Goal: Check status: Check status

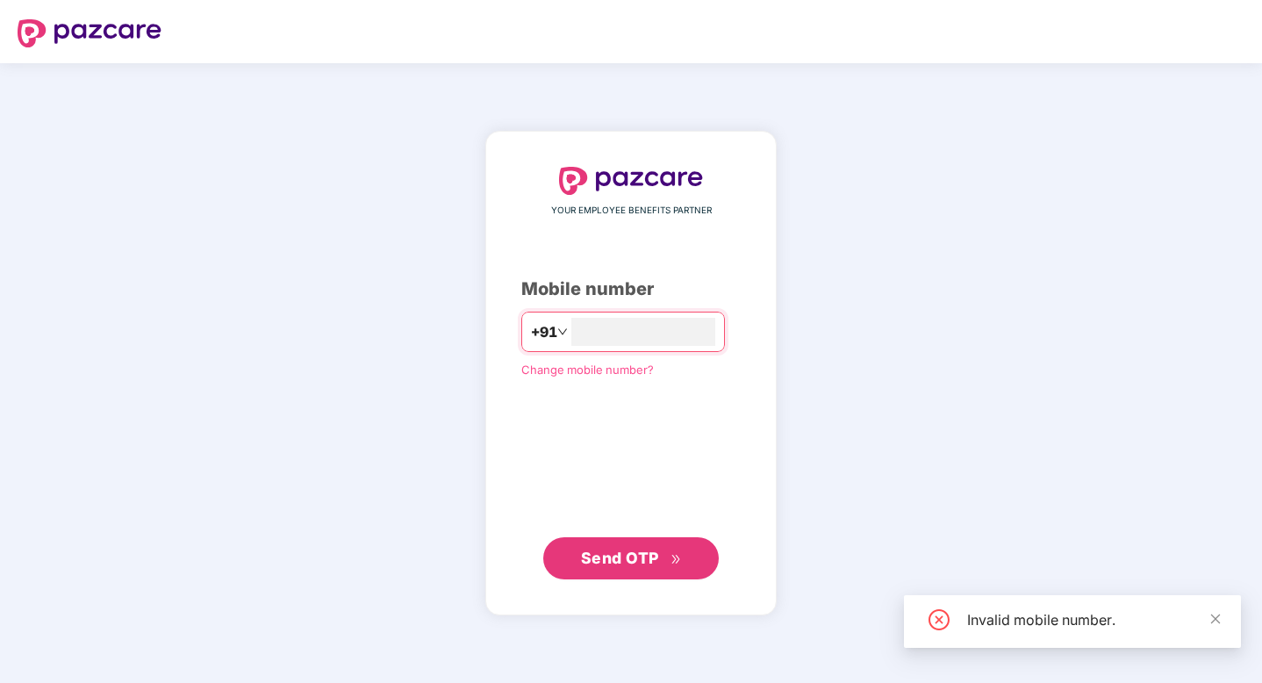
type input "**********"
click at [621, 565] on span "Send OTP" at bounding box center [620, 558] width 78 height 18
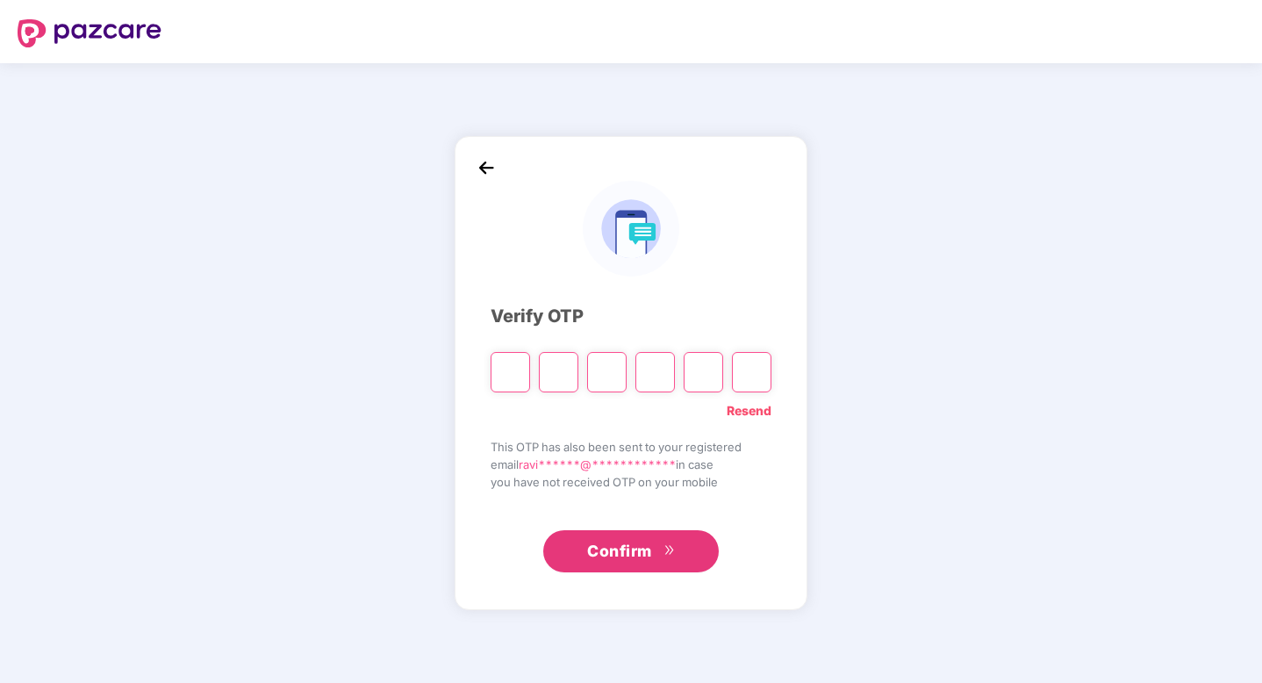
type input "*"
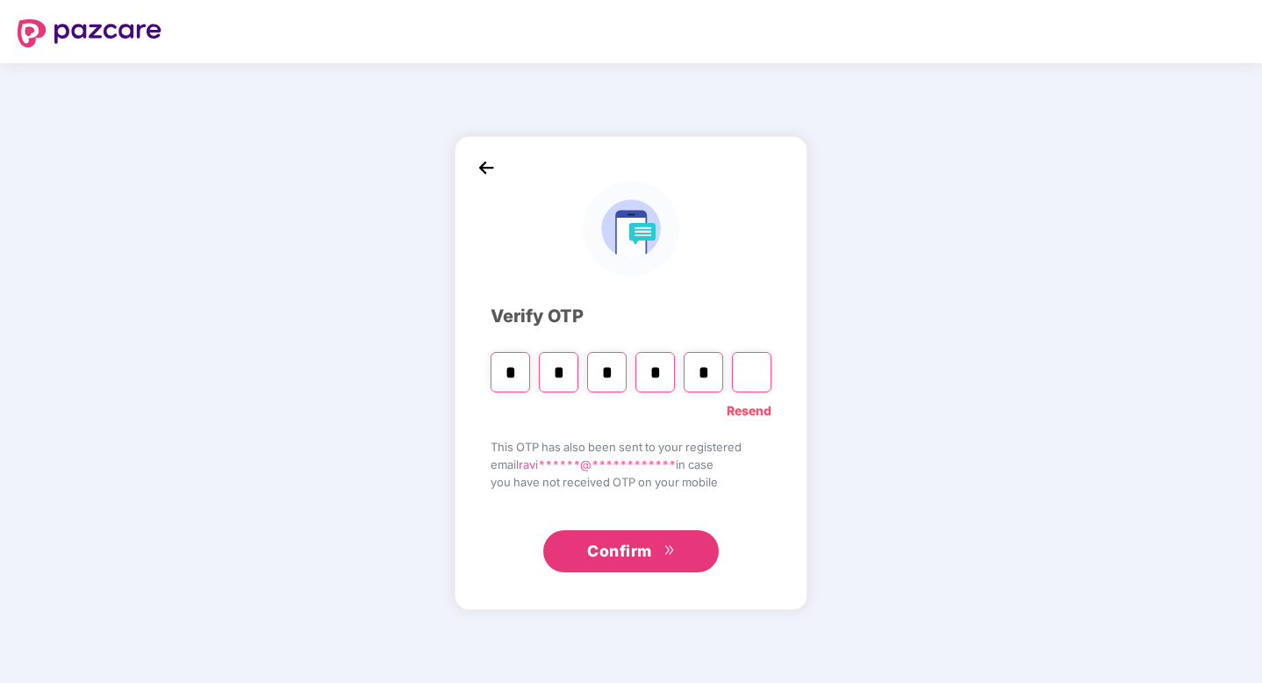
type input "*"
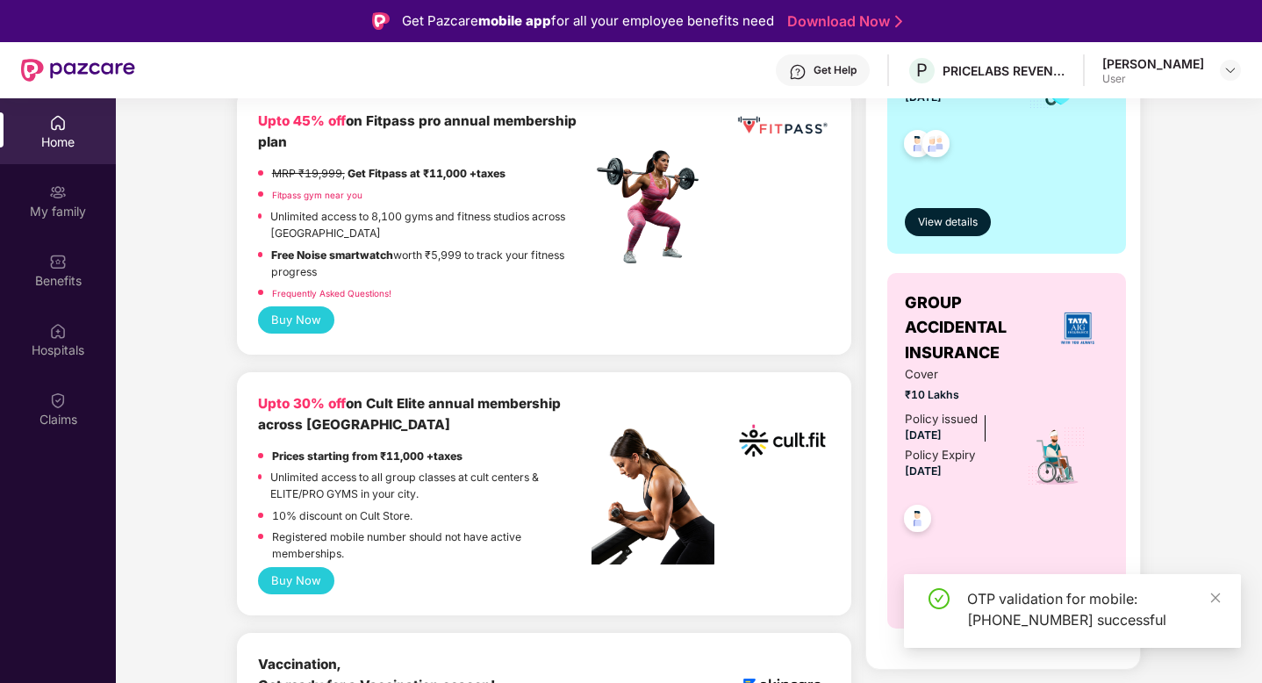
scroll to position [478, 0]
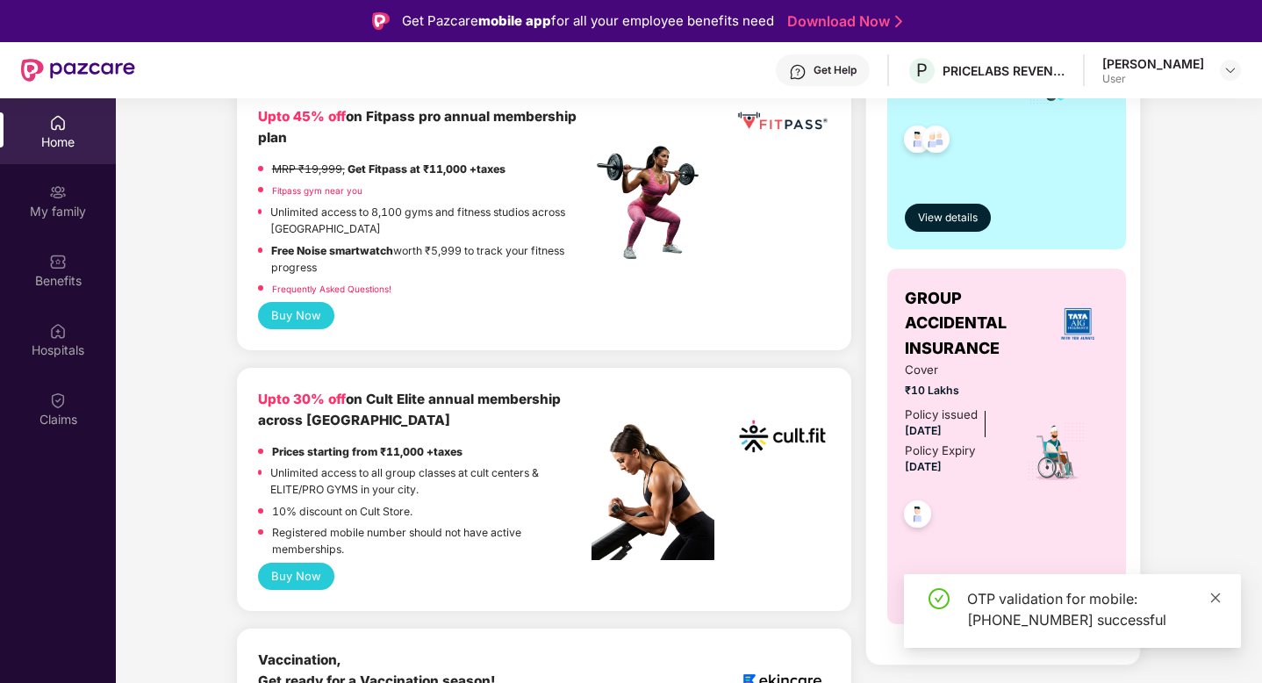
click at [1221, 599] on icon "close" at bounding box center [1216, 598] width 12 height 12
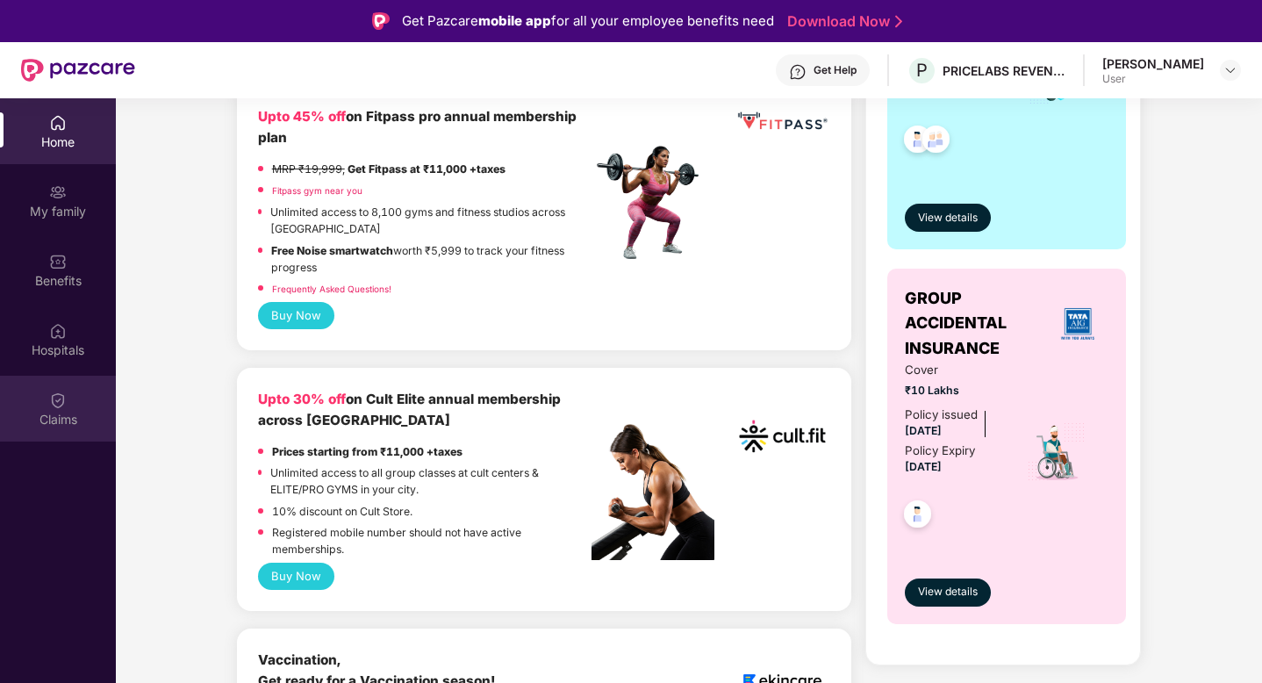
click at [46, 411] on div "Claims" at bounding box center [58, 420] width 116 height 18
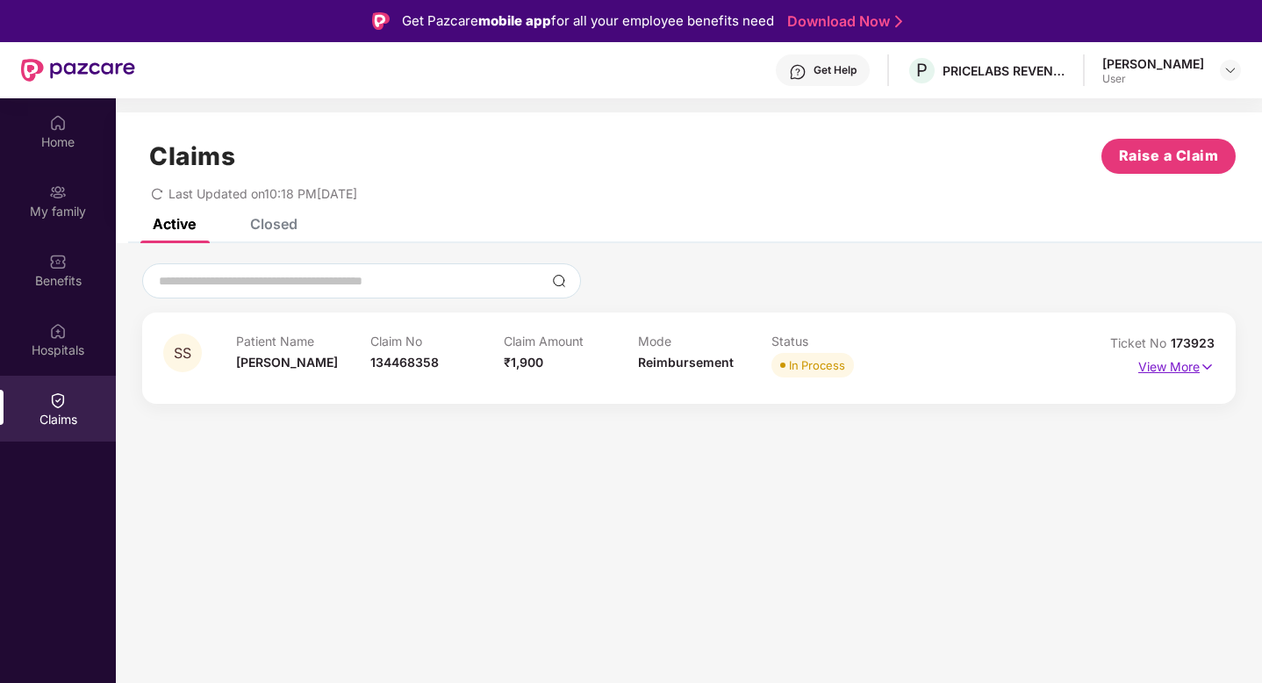
click at [1196, 363] on p "View More" at bounding box center [1177, 365] width 76 height 24
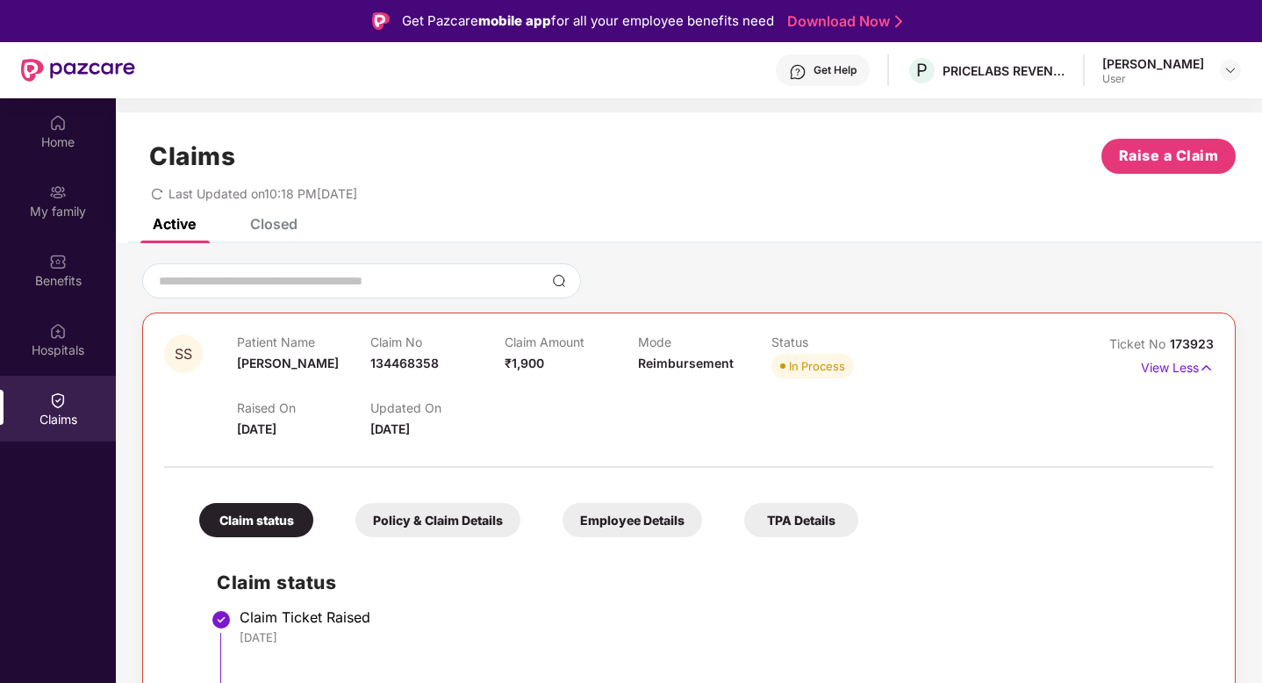
click at [388, 431] on span "17 Sept 2025" at bounding box center [390, 428] width 40 height 15
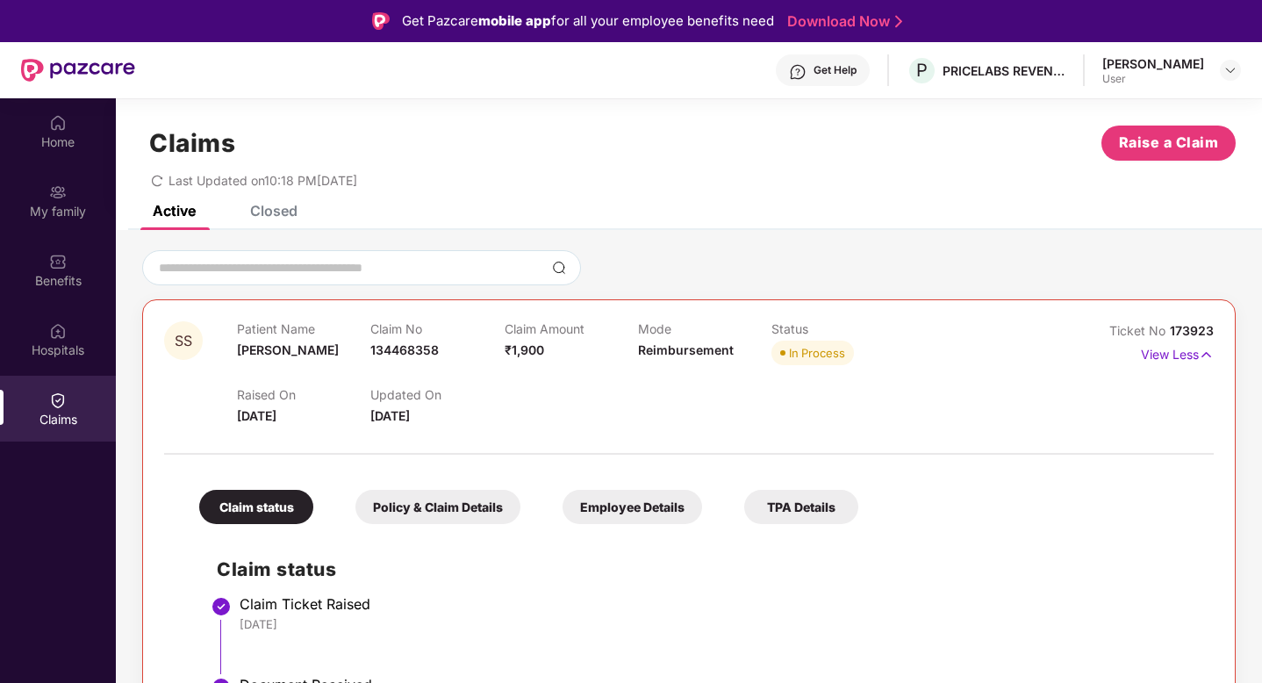
click at [777, 435] on div at bounding box center [689, 445] width 1050 height 37
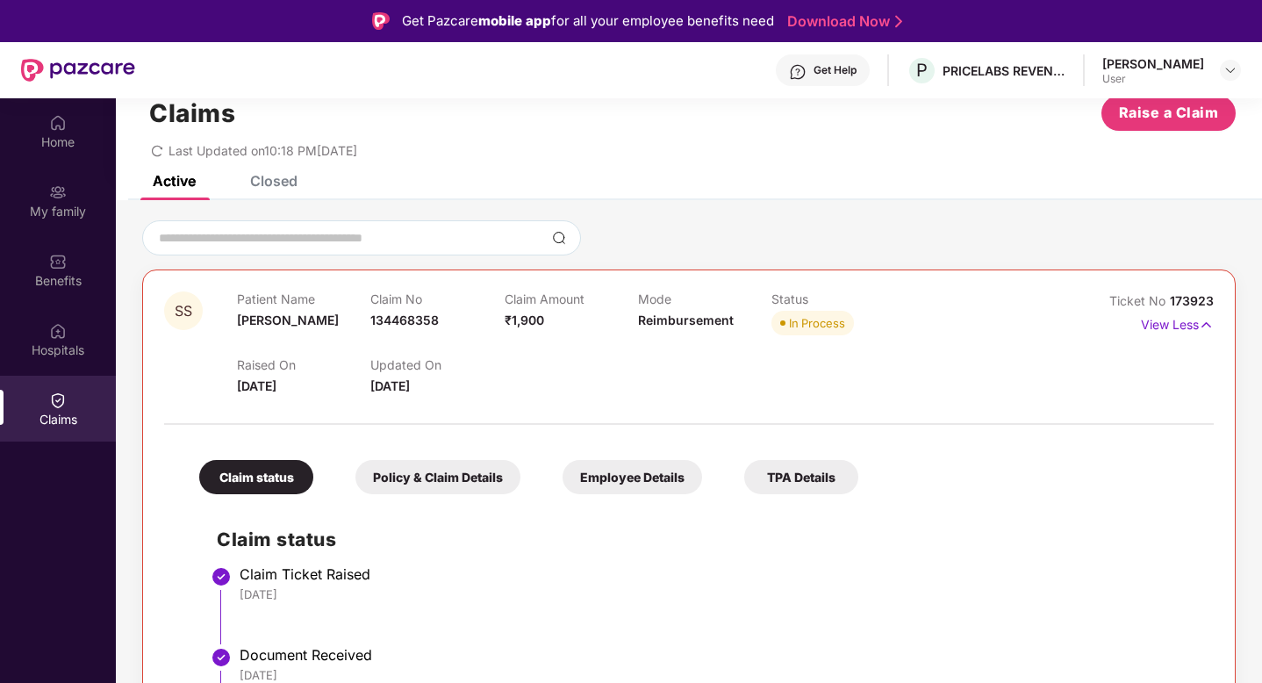
click at [420, 484] on div "Policy & Claim Details" at bounding box center [438, 477] width 165 height 34
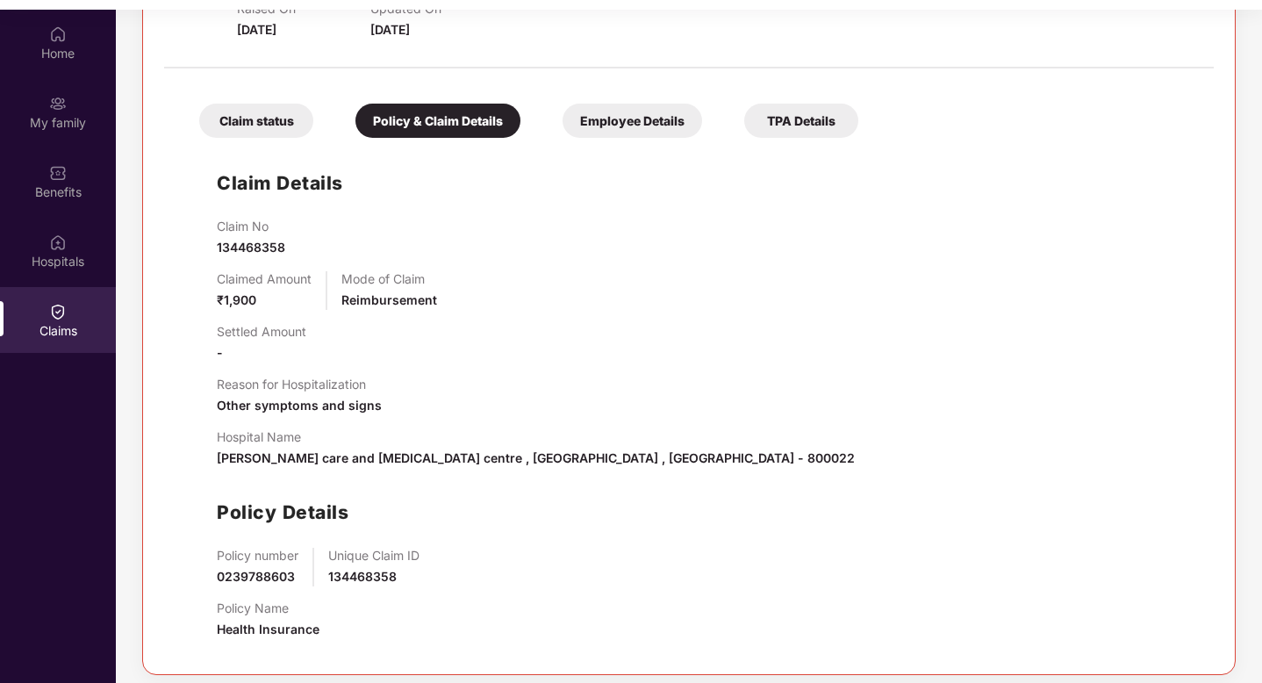
scroll to position [91, 0]
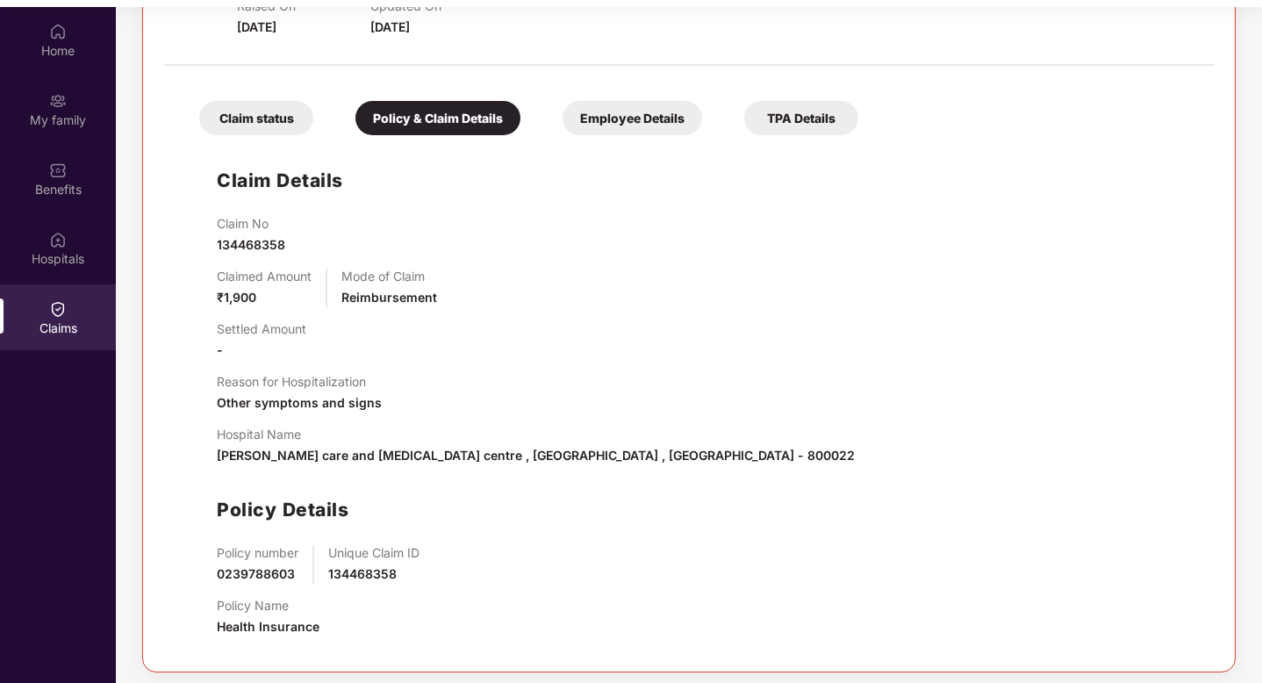
click at [612, 109] on div "Employee Details" at bounding box center [633, 118] width 140 height 34
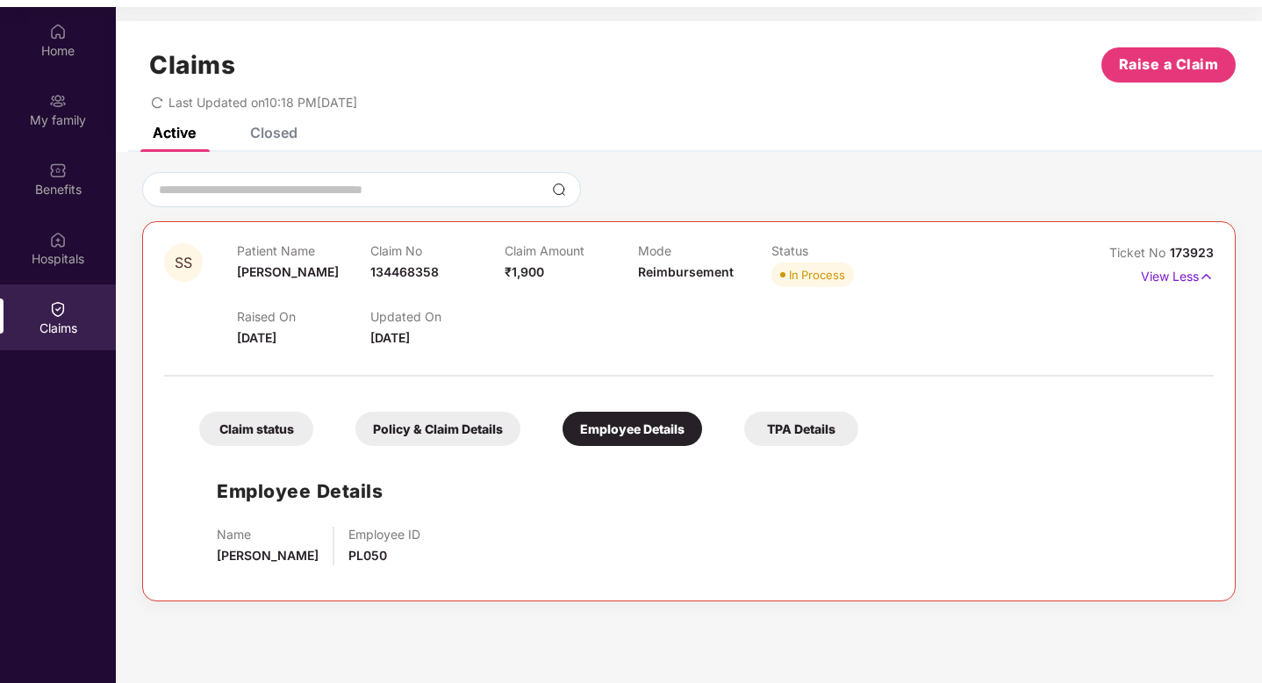
click at [775, 435] on div "TPA Details" at bounding box center [801, 429] width 114 height 34
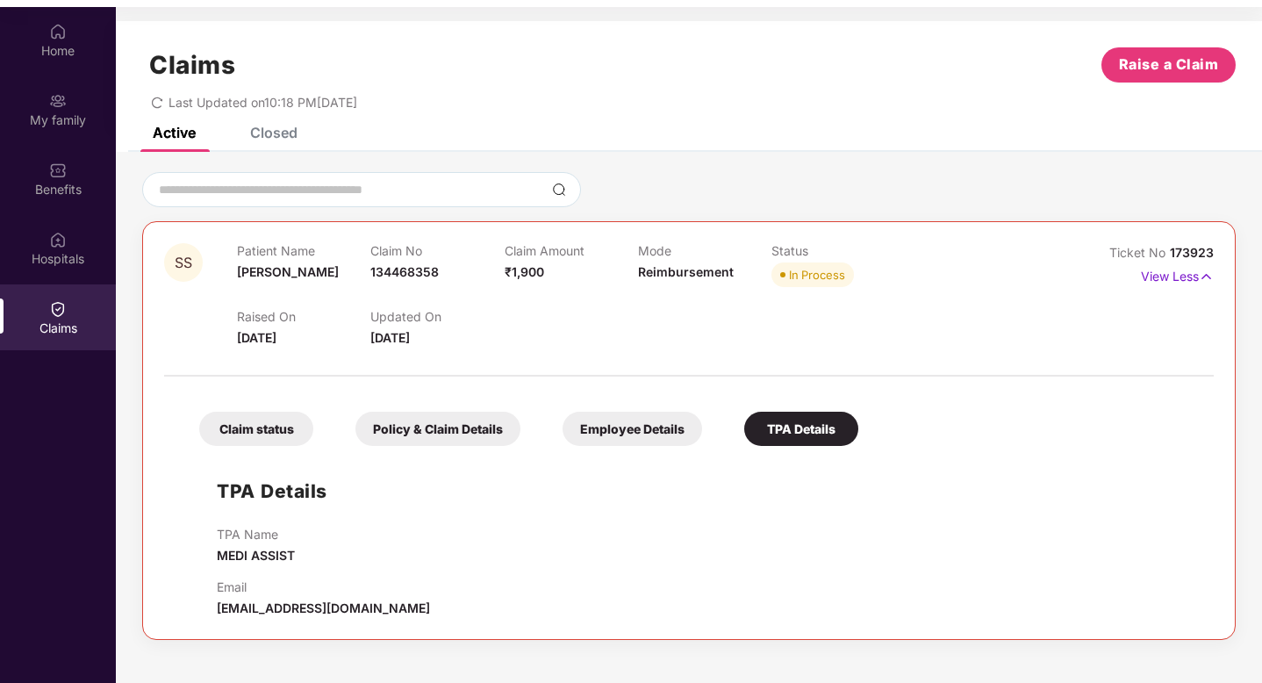
click at [256, 442] on div "Claim status" at bounding box center [256, 429] width 114 height 34
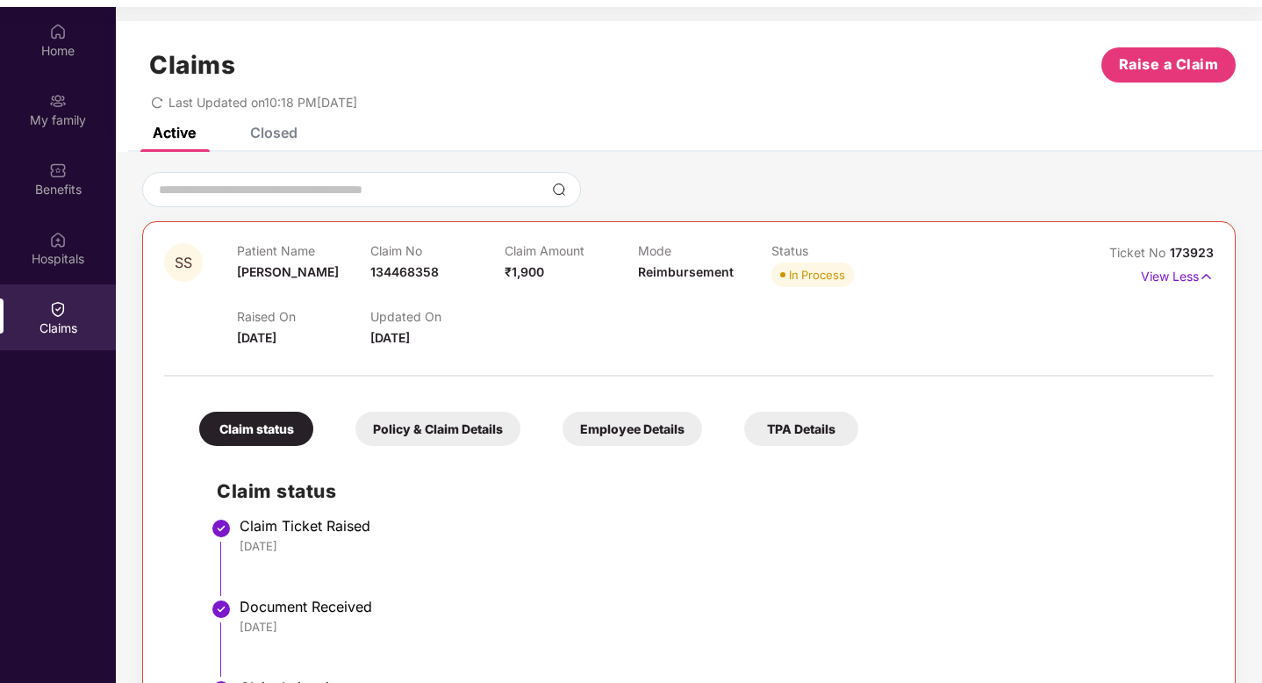
click at [453, 380] on div at bounding box center [689, 366] width 1050 height 37
click at [399, 271] on span "134468358" at bounding box center [404, 271] width 68 height 15
copy span "134468358"
